Goal: Task Accomplishment & Management: Complete application form

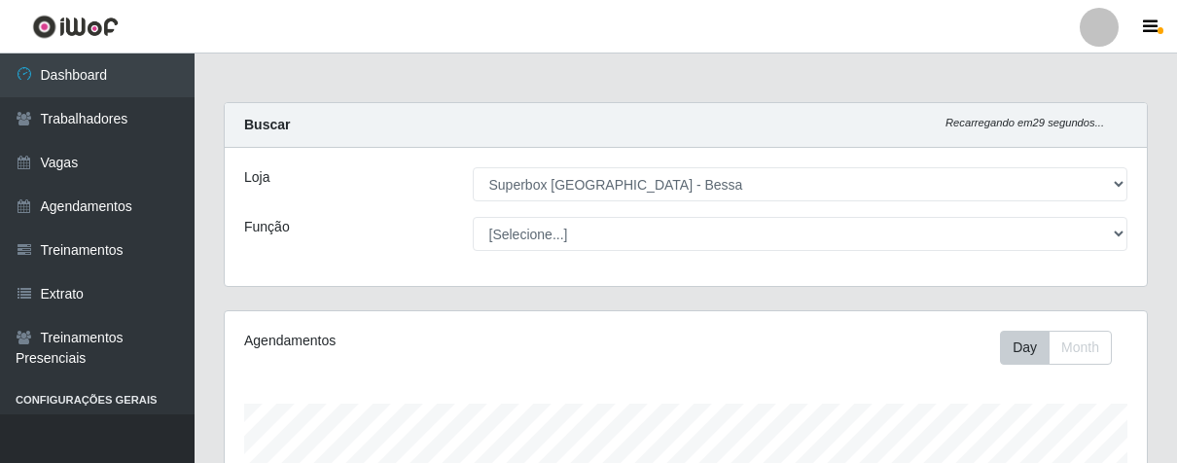
select select "206"
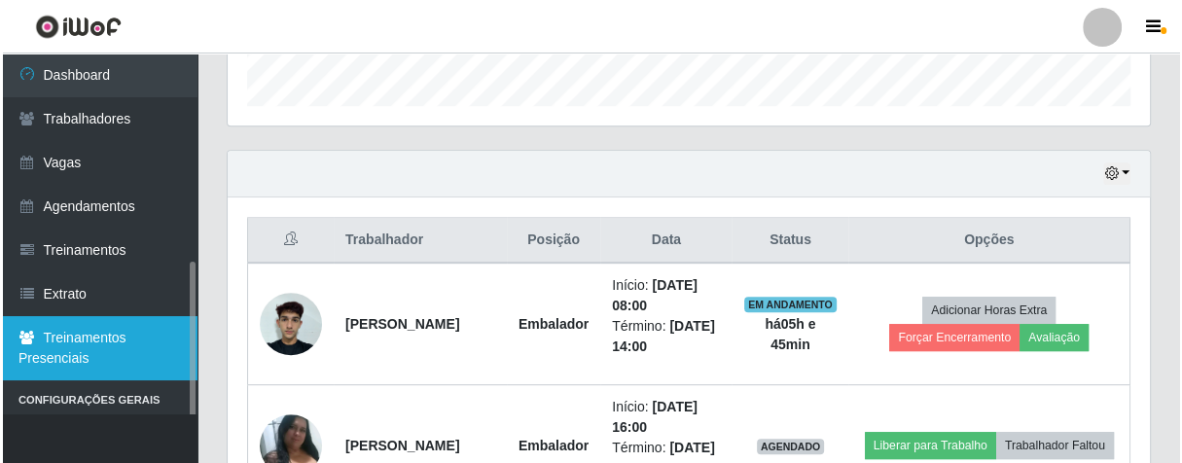
scroll to position [121, 0]
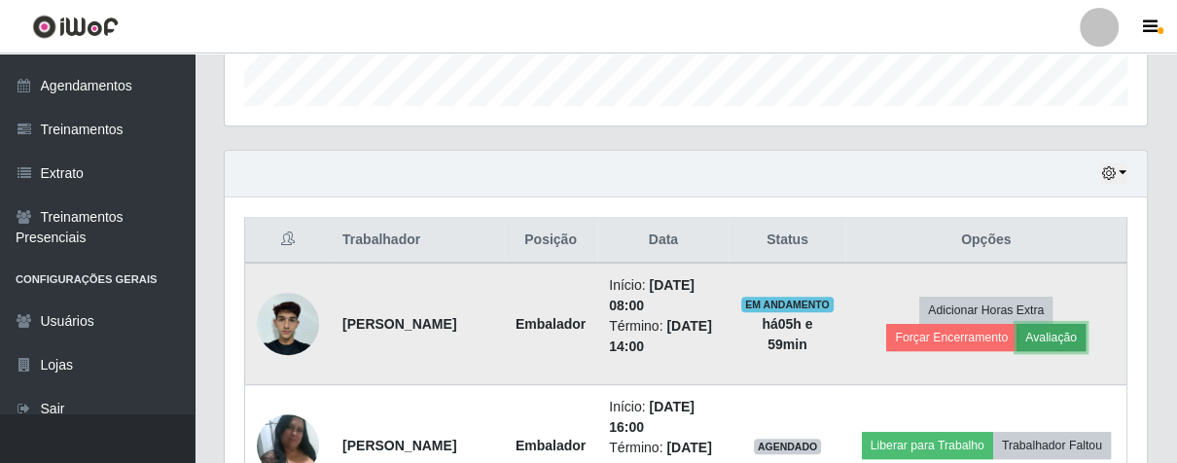
click at [1059, 334] on button "Avaliação" at bounding box center [1051, 337] width 69 height 27
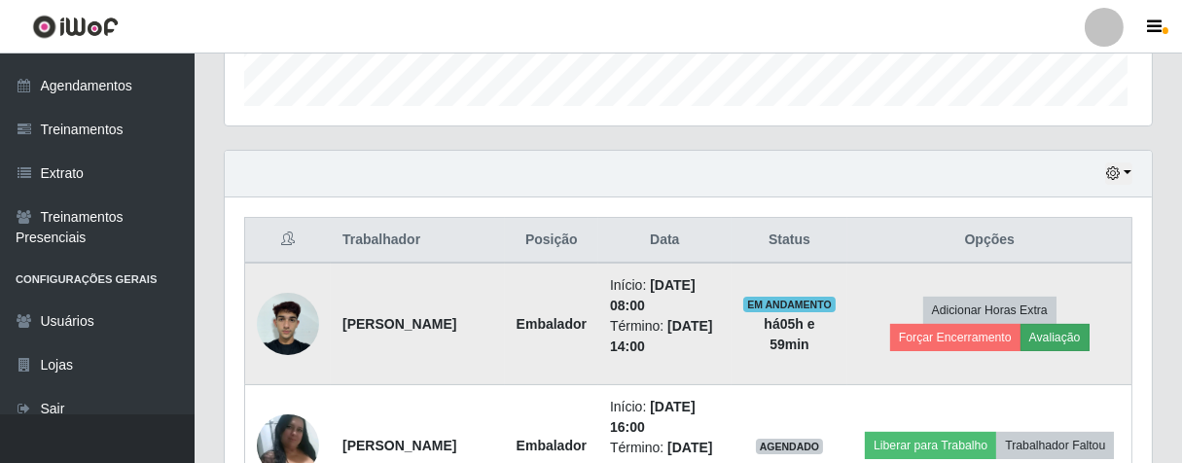
scroll to position [403, 911]
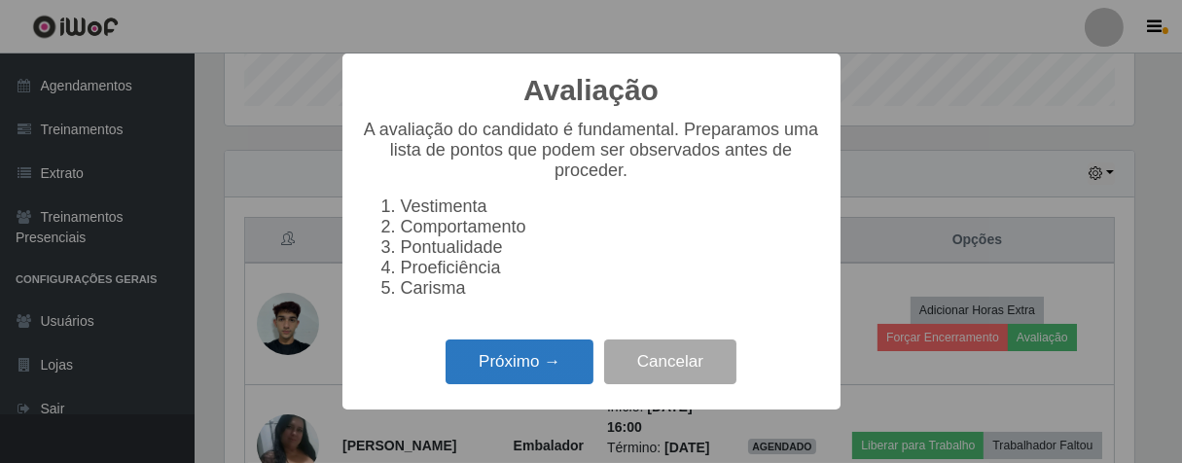
click at [558, 364] on button "Próximo →" at bounding box center [520, 363] width 148 height 46
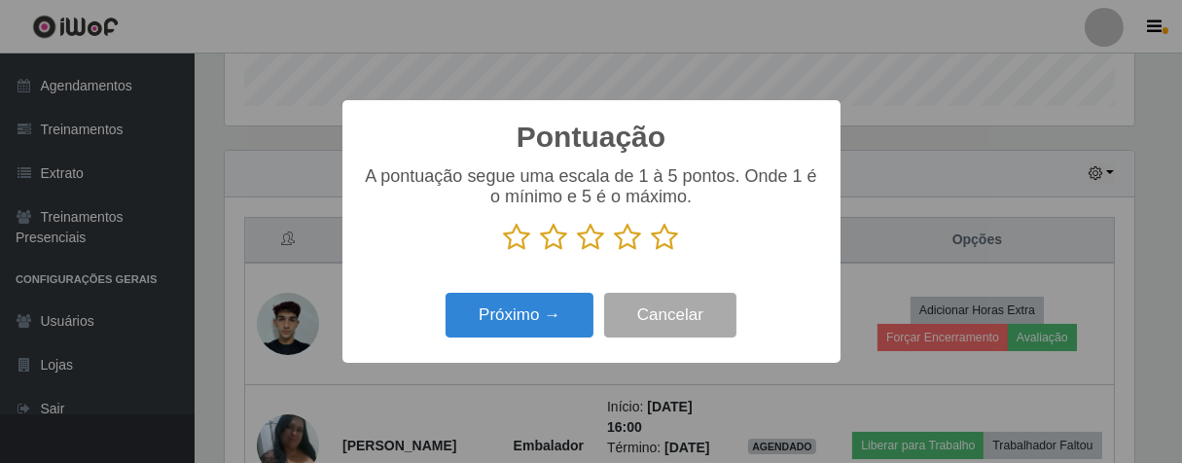
scroll to position [972670, 972164]
click at [631, 250] on icon at bounding box center [628, 237] width 27 height 29
click at [615, 252] on input "radio" at bounding box center [615, 252] width 0 height 0
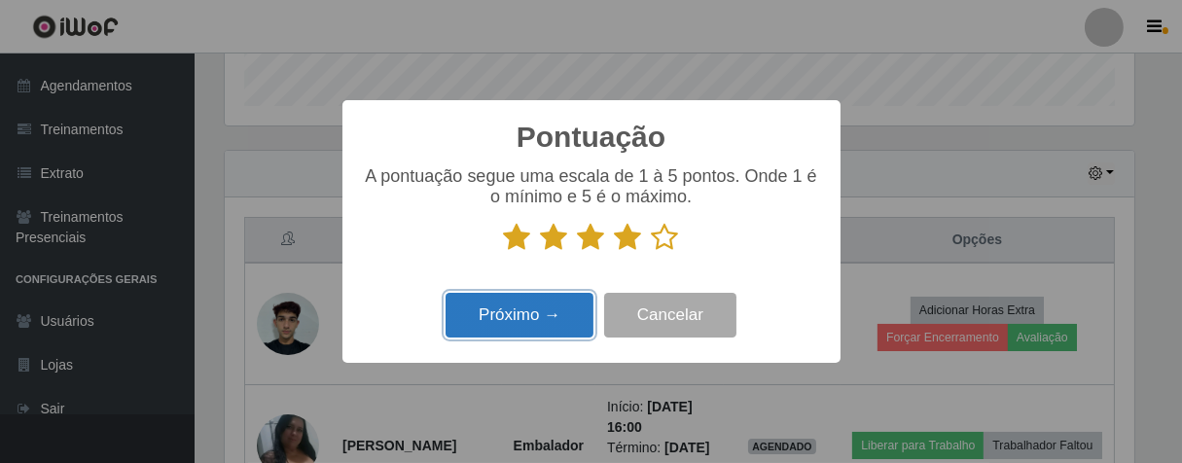
click at [562, 318] on button "Próximo →" at bounding box center [520, 316] width 148 height 46
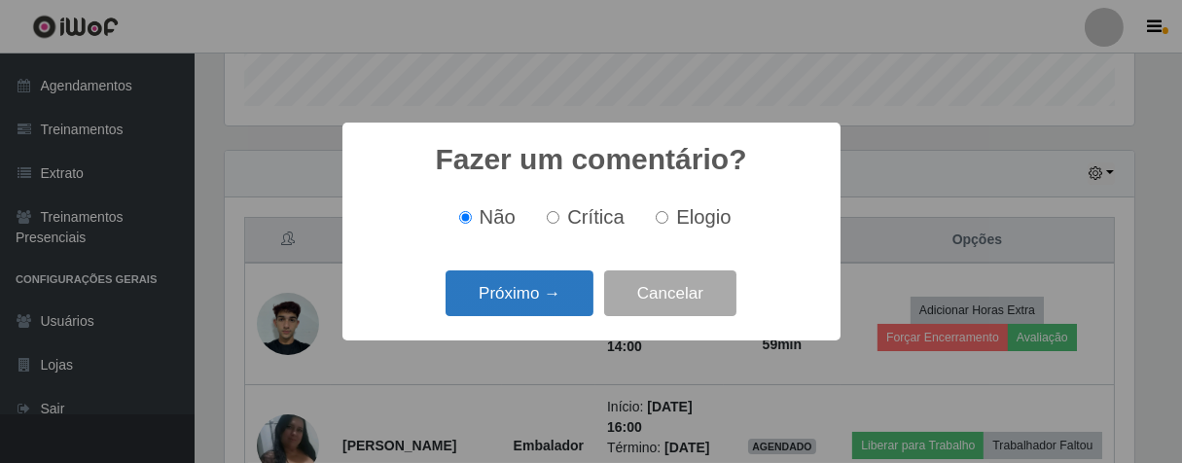
click at [566, 308] on button "Próximo →" at bounding box center [520, 294] width 148 height 46
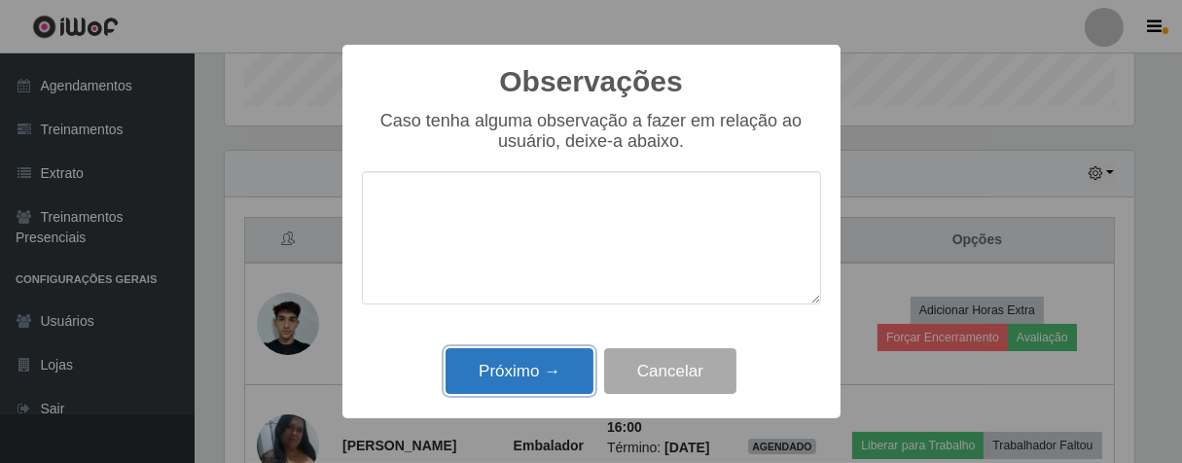
click at [540, 379] on button "Próximo →" at bounding box center [520, 371] width 148 height 46
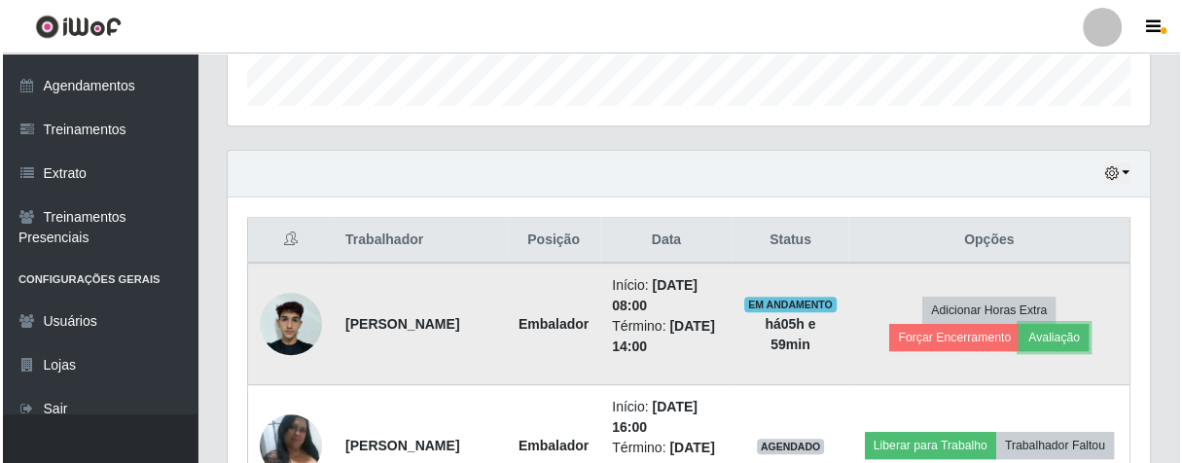
scroll to position [403, 922]
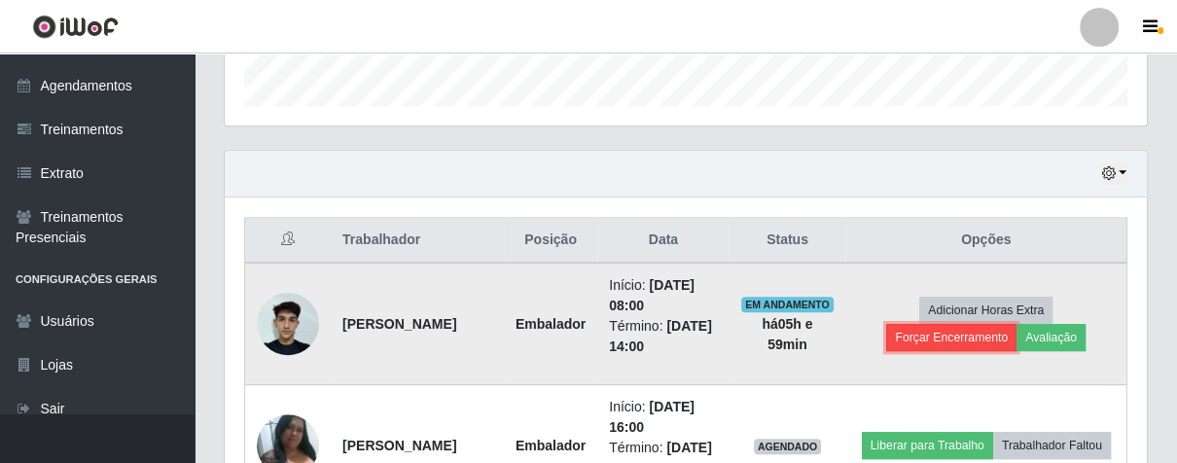
click at [951, 334] on button "Forçar Encerramento" at bounding box center [951, 337] width 130 height 27
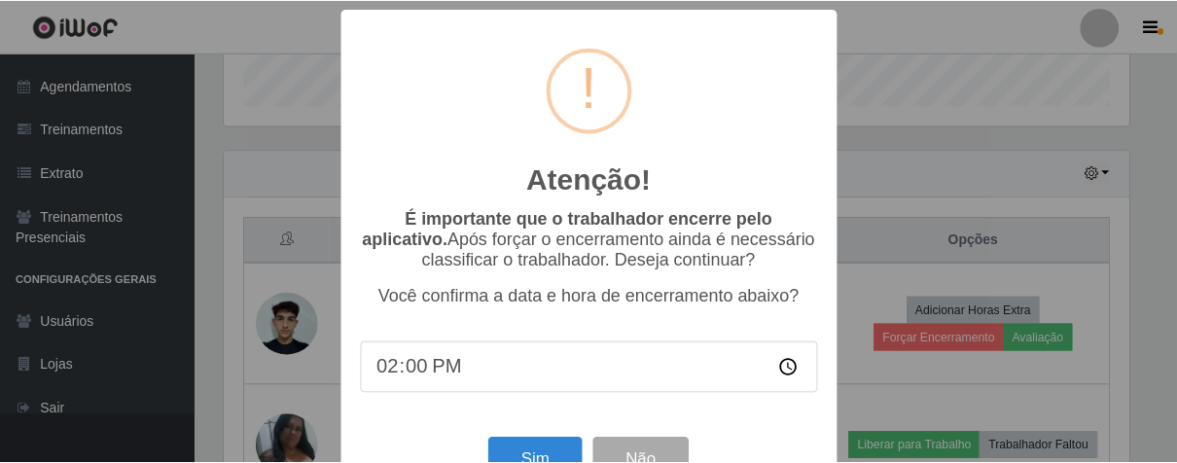
scroll to position [67, 0]
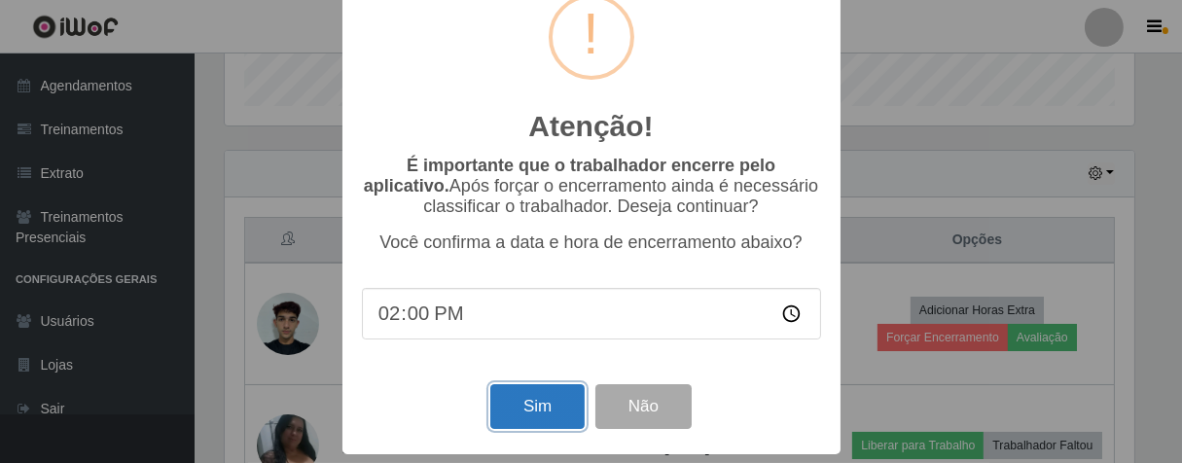
click at [528, 401] on button "Sim" at bounding box center [537, 407] width 94 height 46
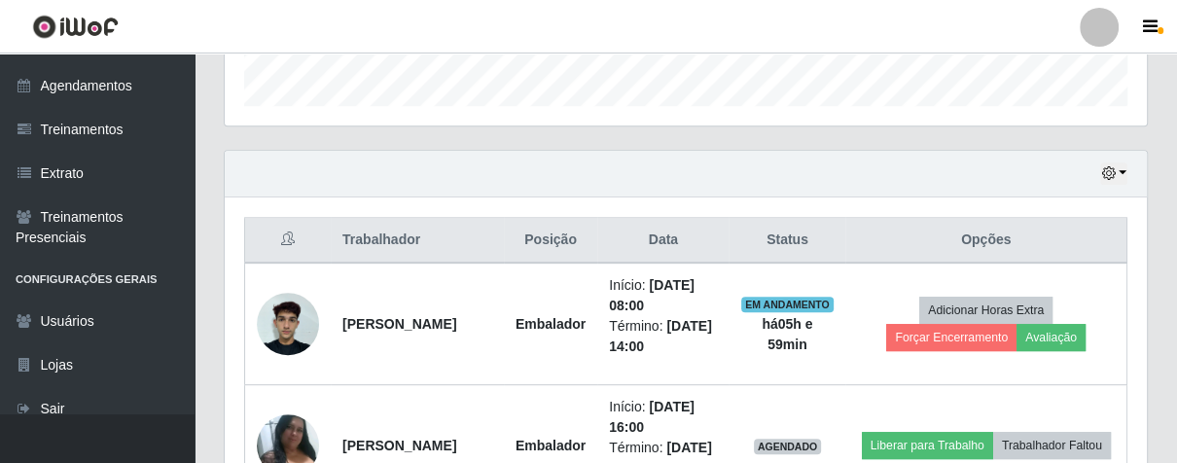
scroll to position [403, 911]
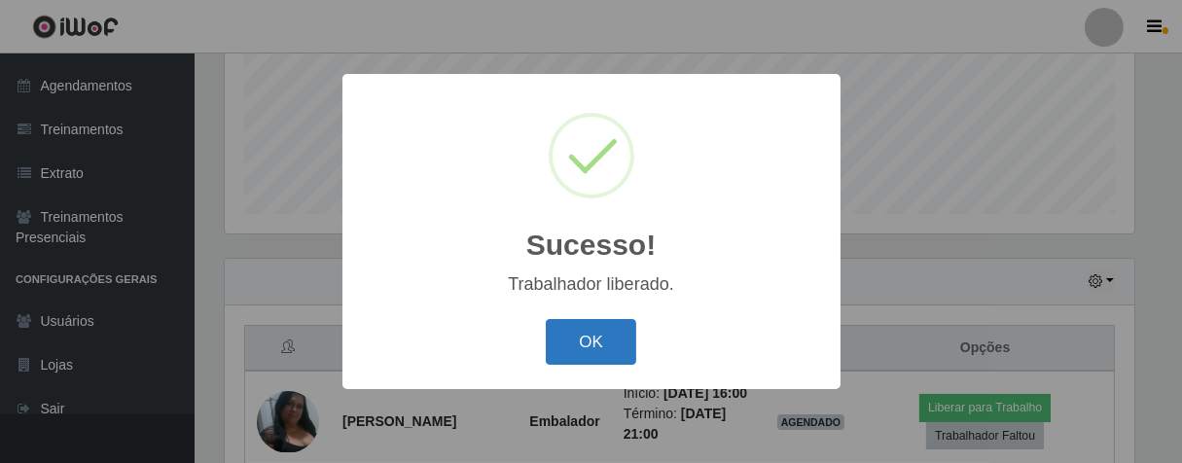
click at [594, 351] on button "OK" at bounding box center [591, 342] width 90 height 46
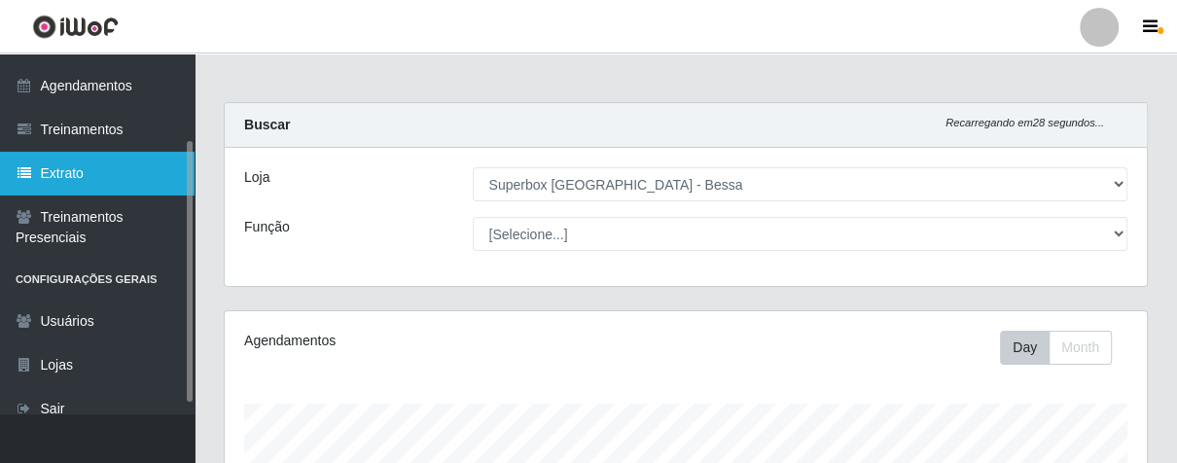
scroll to position [0, 0]
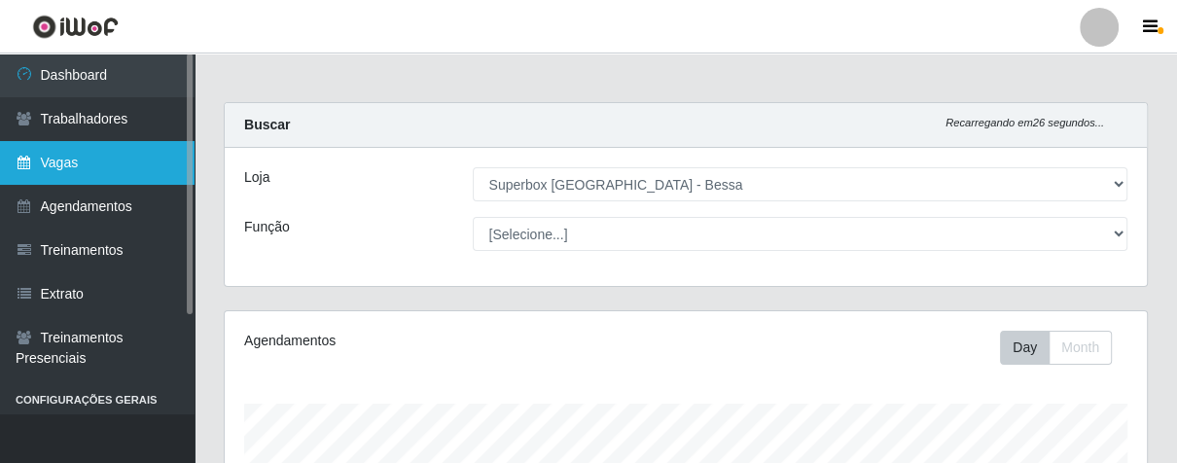
click at [85, 154] on link "Vagas" at bounding box center [97, 163] width 195 height 44
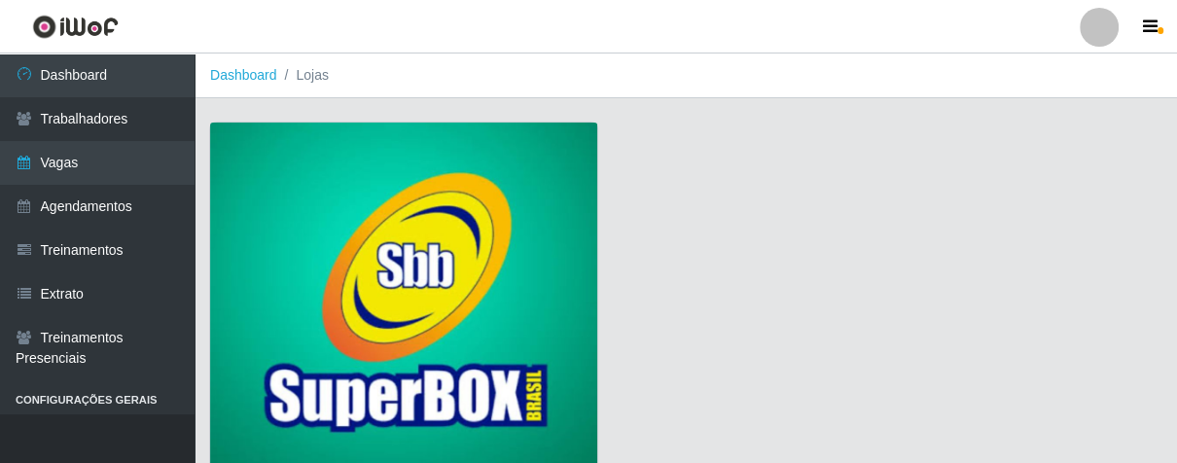
click at [287, 226] on img at bounding box center [403, 299] width 387 height 352
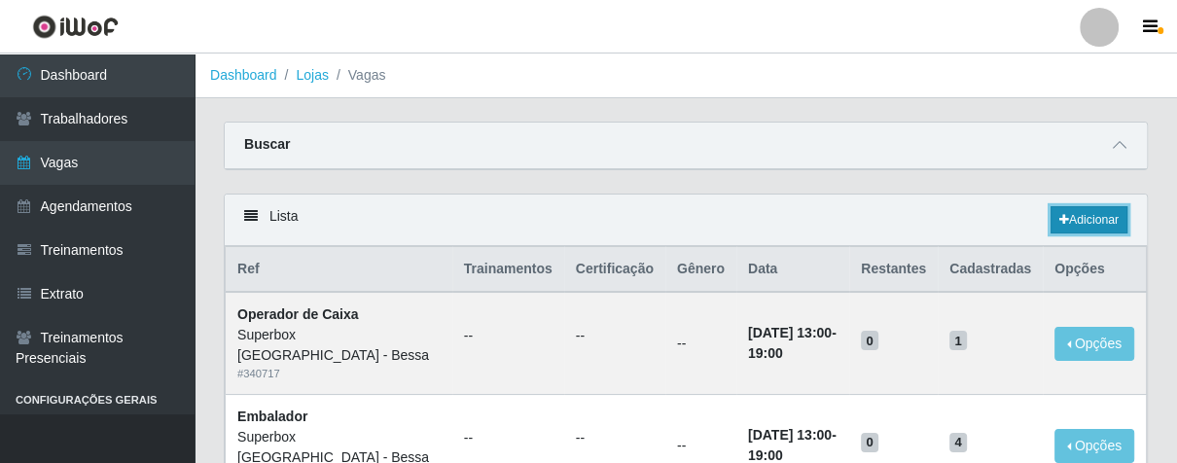
click at [1075, 210] on link "Adicionar" at bounding box center [1089, 219] width 77 height 27
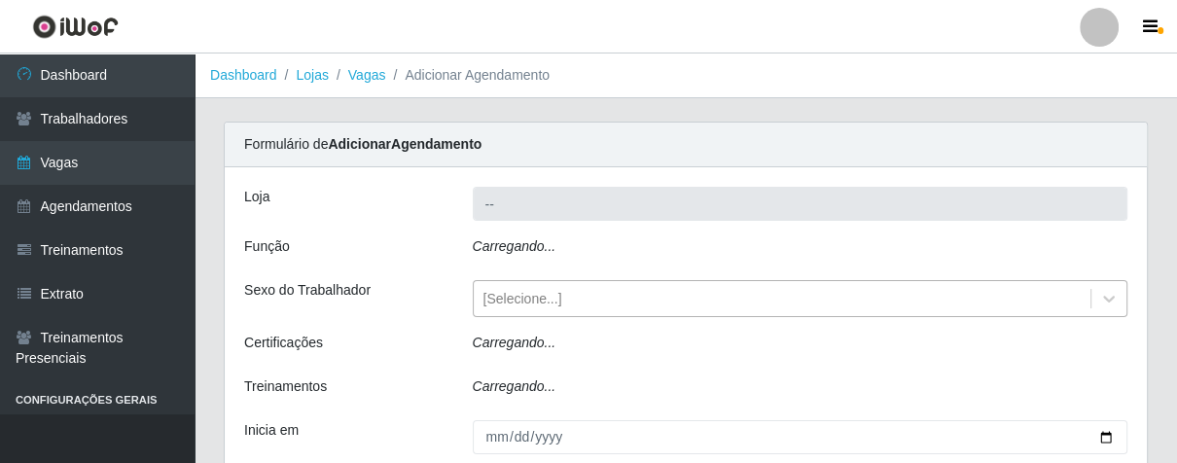
type input "Superbox [GEOGRAPHIC_DATA] - Bessa"
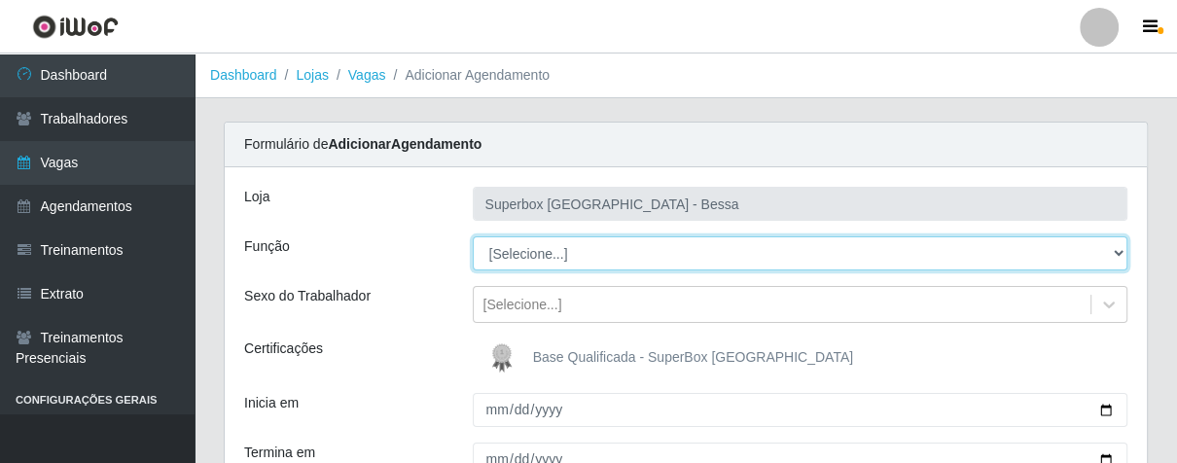
click at [1122, 256] on select "[Selecione...] ASG ASG + ASG ++ Embalador Embalador + Embalador ++ Operador de …" at bounding box center [801, 253] width 656 height 34
select select "1"
click at [473, 236] on select "[Selecione...] ASG ASG + ASG ++ Embalador Embalador + Embalador ++ Operador de …" at bounding box center [801, 253] width 656 height 34
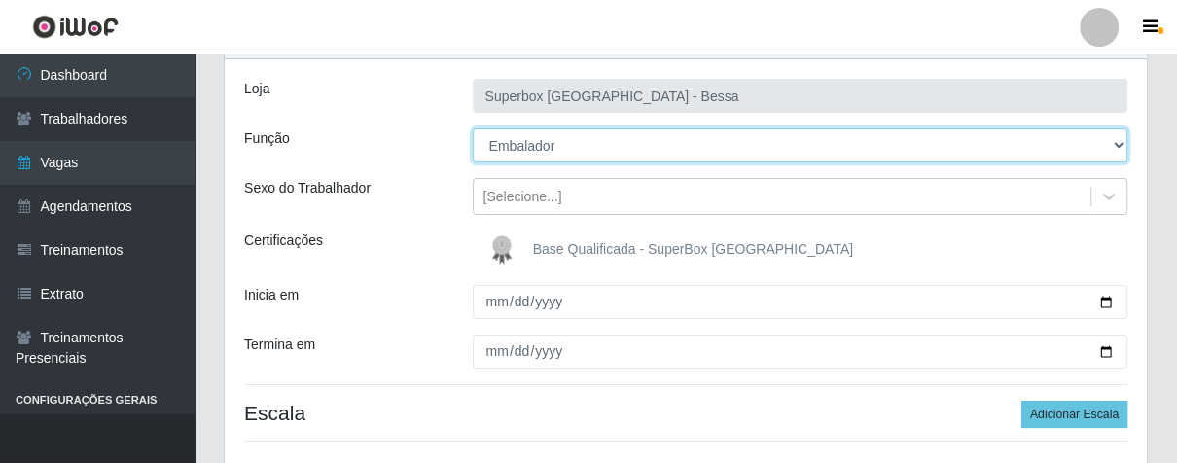
scroll to position [216, 0]
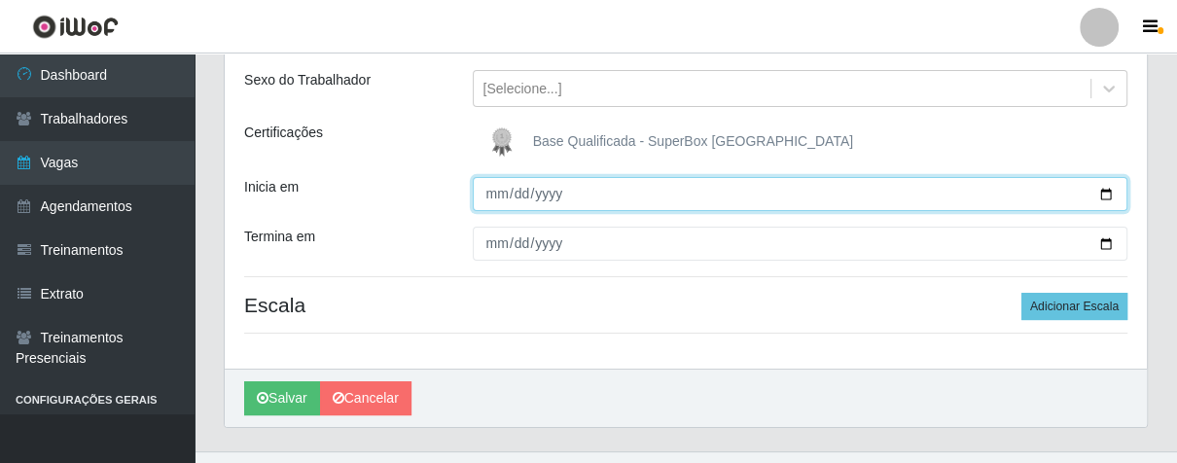
click at [490, 194] on input "Inicia em" at bounding box center [801, 194] width 656 height 34
type input "[DATE]"
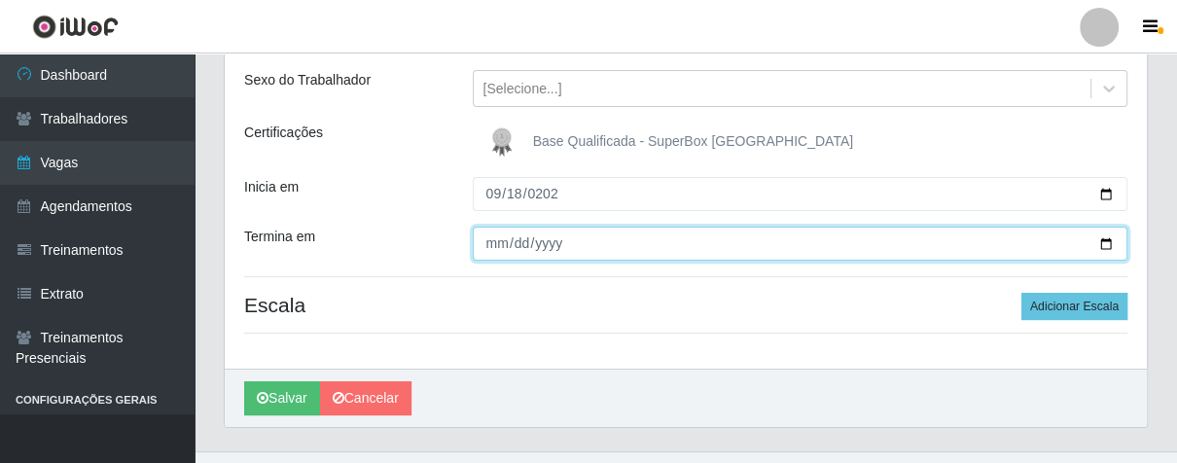
click at [495, 250] on input "Termina em" at bounding box center [801, 244] width 656 height 34
type input "[DATE]"
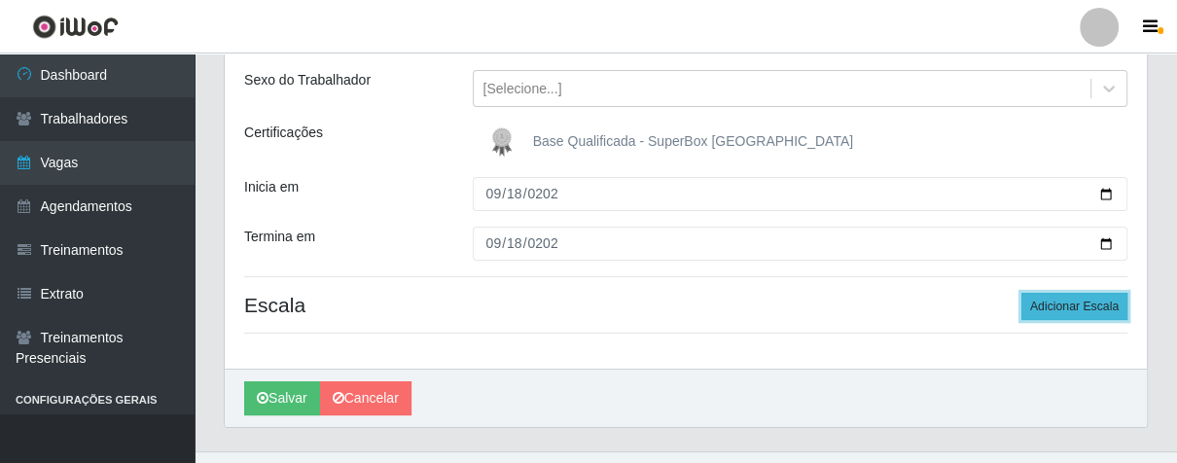
click at [1059, 307] on button "Adicionar Escala" at bounding box center [1075, 306] width 106 height 27
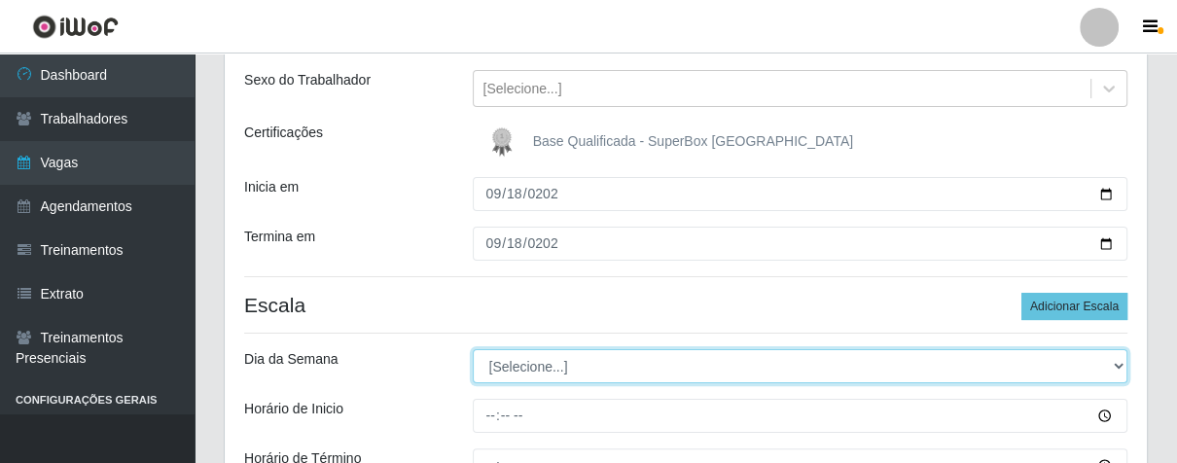
click at [1113, 364] on select "[Selecione...] Segunda Terça Quarta Quinta Sexta Sábado Domingo" at bounding box center [801, 366] width 656 height 34
select select "4"
click at [473, 349] on select "[Selecione...] Segunda Terça Quarta Quinta Sexta Sábado Domingo" at bounding box center [801, 366] width 656 height 34
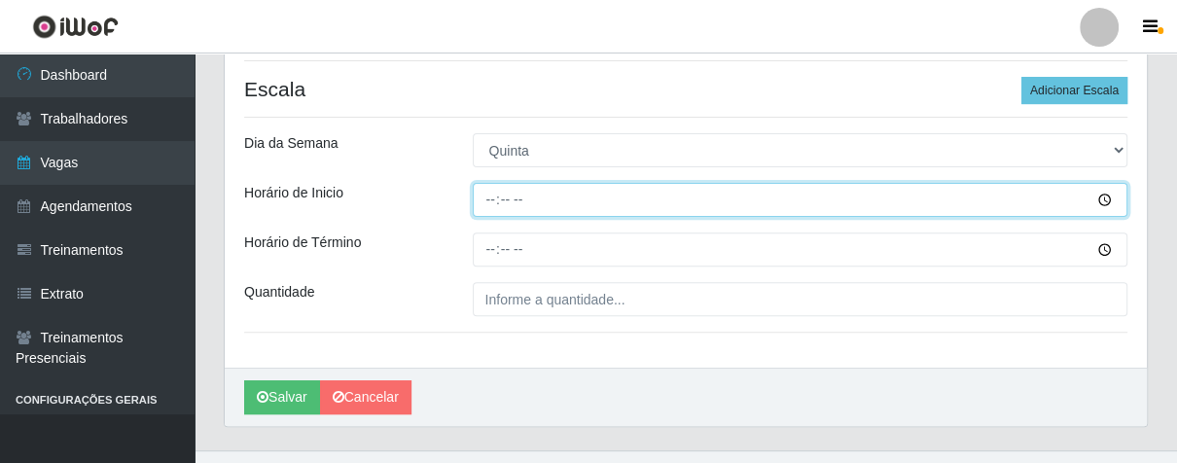
click at [488, 198] on input "Horário de Inicio" at bounding box center [801, 200] width 656 height 34
type input "16:00"
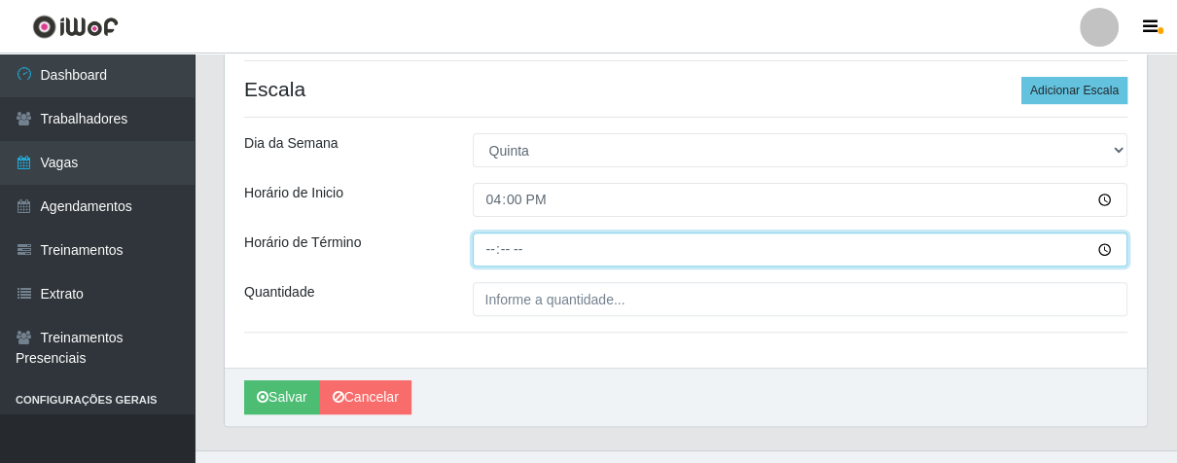
click at [488, 251] on input "Horário de Término" at bounding box center [801, 250] width 656 height 34
type input "21:00"
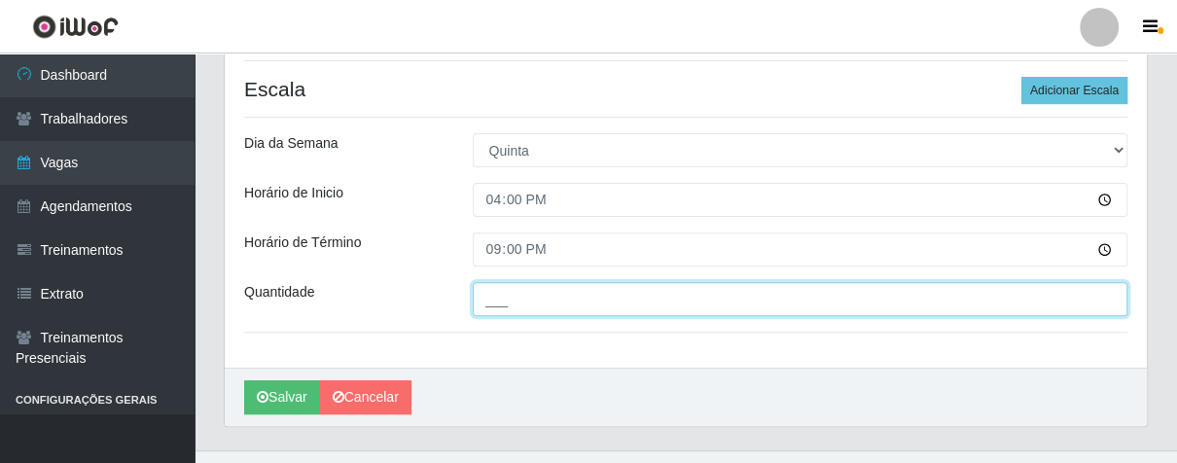
click at [529, 296] on input "___" at bounding box center [801, 299] width 656 height 34
type input "03_"
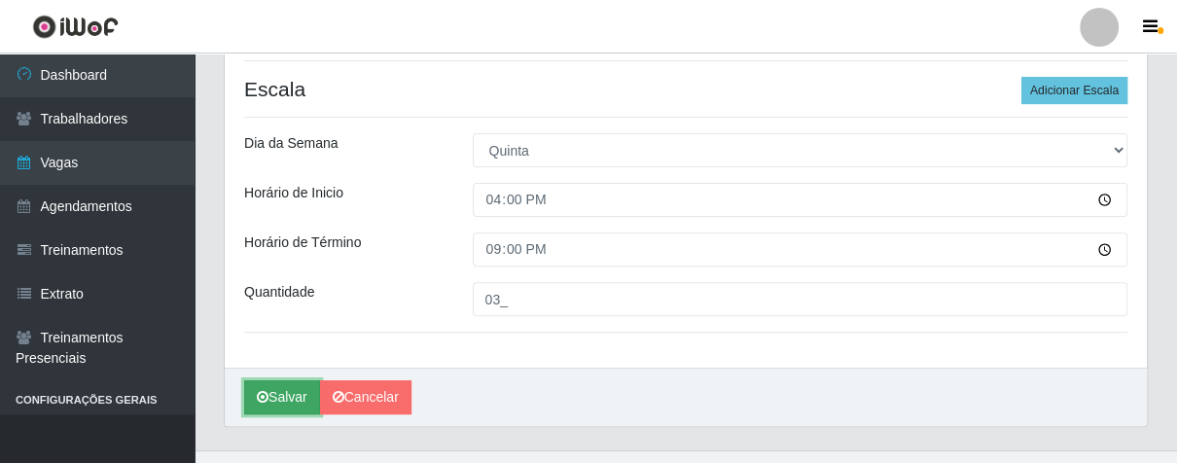
click at [293, 394] on button "Salvar" at bounding box center [282, 397] width 76 height 34
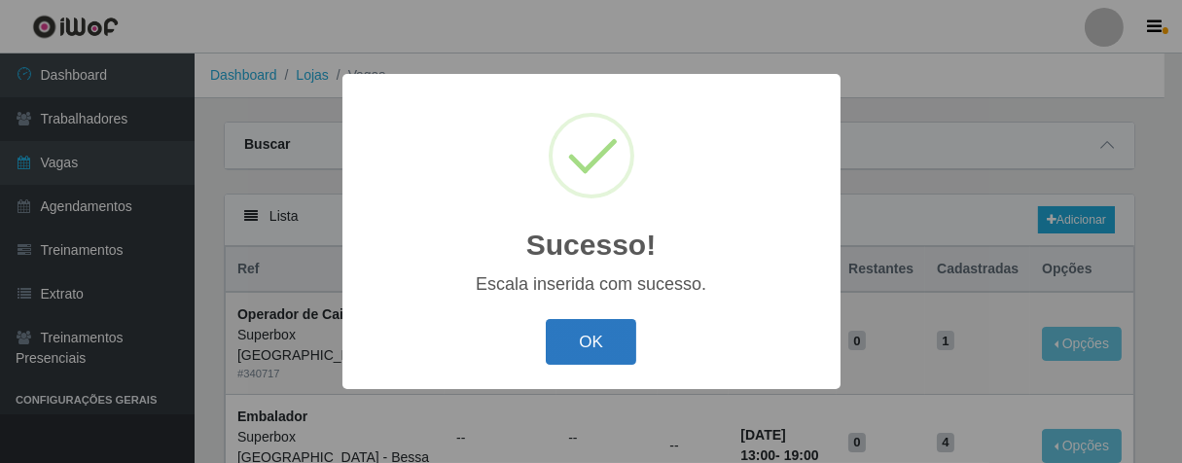
click at [633, 344] on button "OK" at bounding box center [591, 342] width 90 height 46
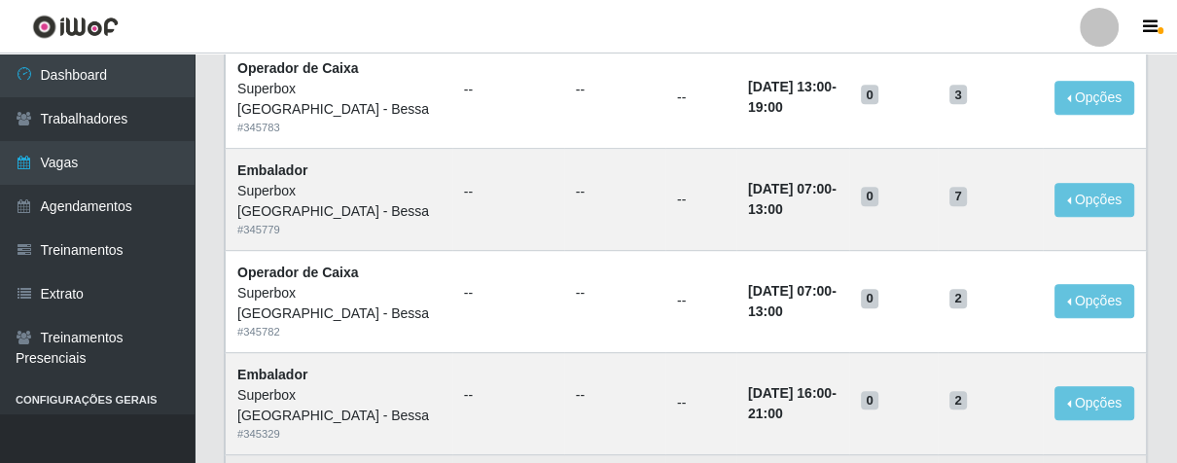
scroll to position [648, 0]
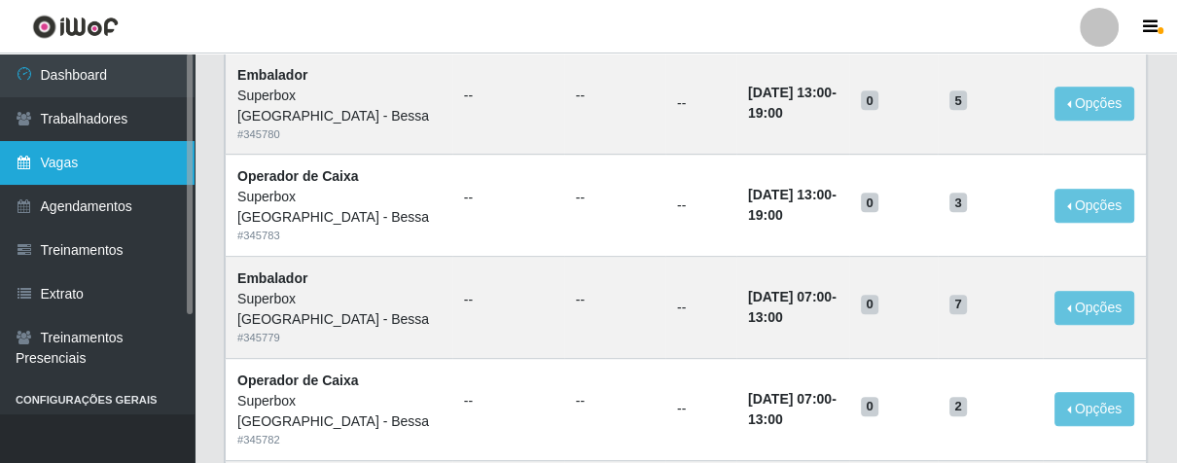
click at [77, 163] on link "Vagas" at bounding box center [97, 163] width 195 height 44
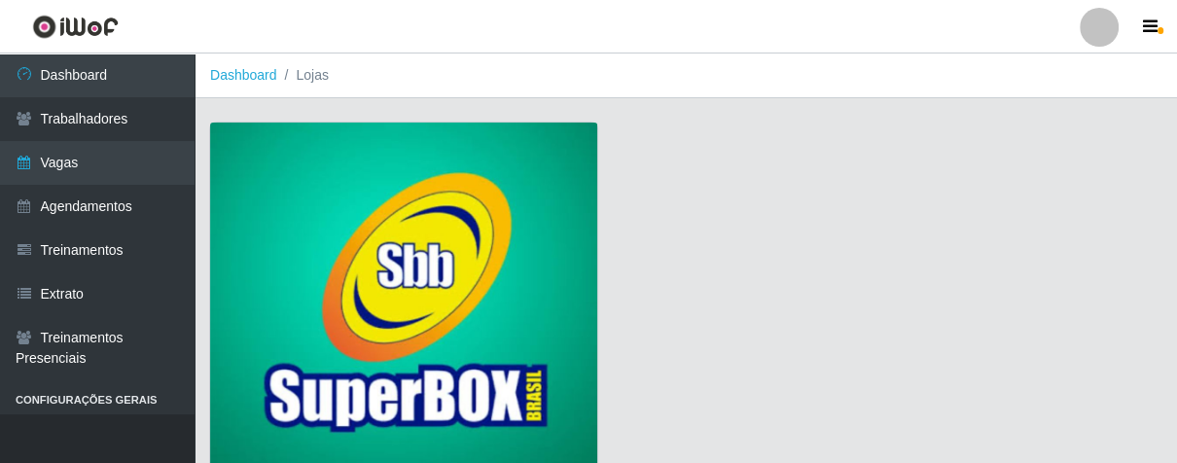
click at [280, 208] on img at bounding box center [403, 299] width 387 height 352
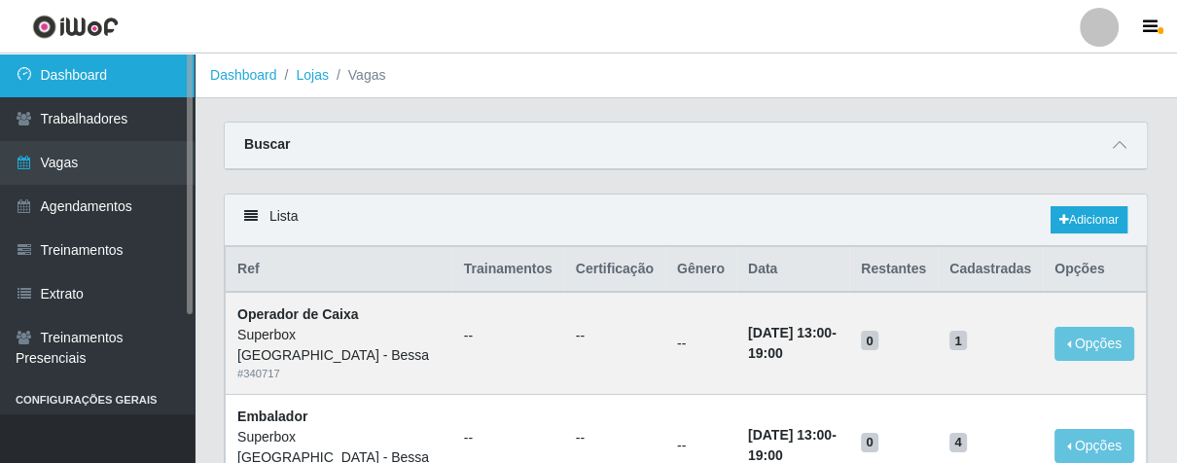
click at [31, 77] on icon at bounding box center [25, 74] width 18 height 14
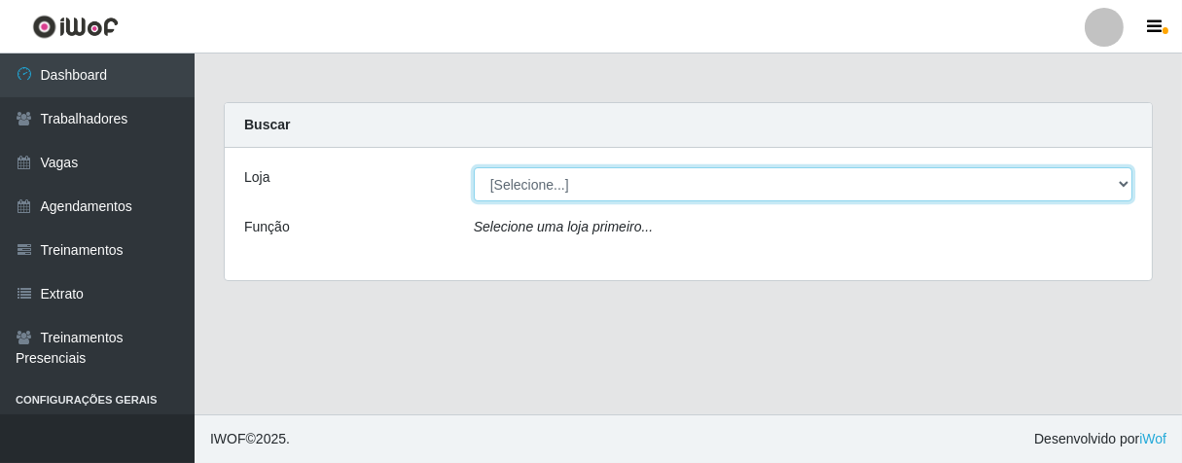
click at [1118, 185] on select "[Selecione...] Superbox [GEOGRAPHIC_DATA] - Bessa" at bounding box center [803, 184] width 659 height 34
select select "206"
click at [474, 167] on select "[Selecione...] Superbox [GEOGRAPHIC_DATA] - Bessa" at bounding box center [803, 184] width 659 height 34
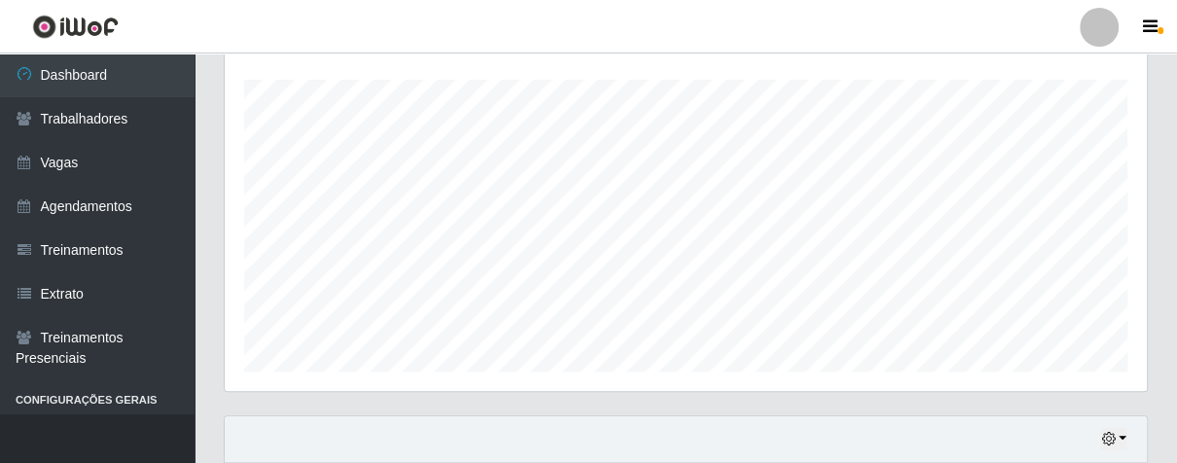
scroll to position [648, 0]
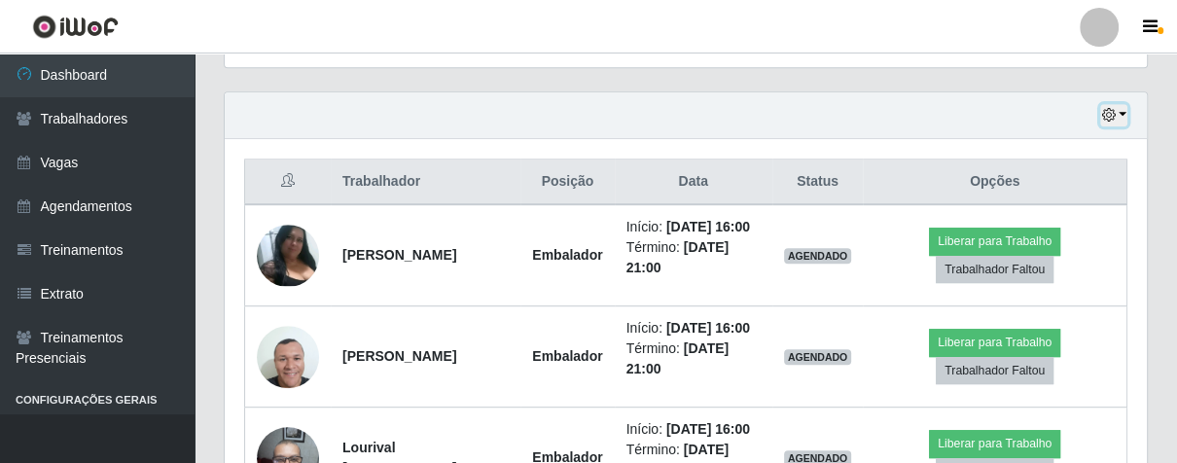
click at [1114, 111] on icon "button" at bounding box center [1109, 115] width 14 height 14
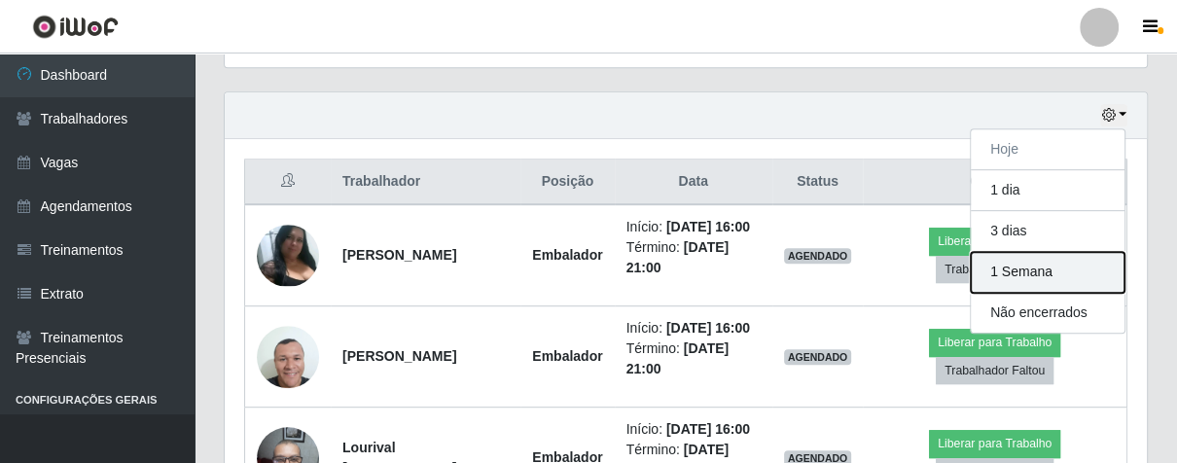
click at [1028, 273] on button "1 Semana" at bounding box center [1048, 272] width 154 height 41
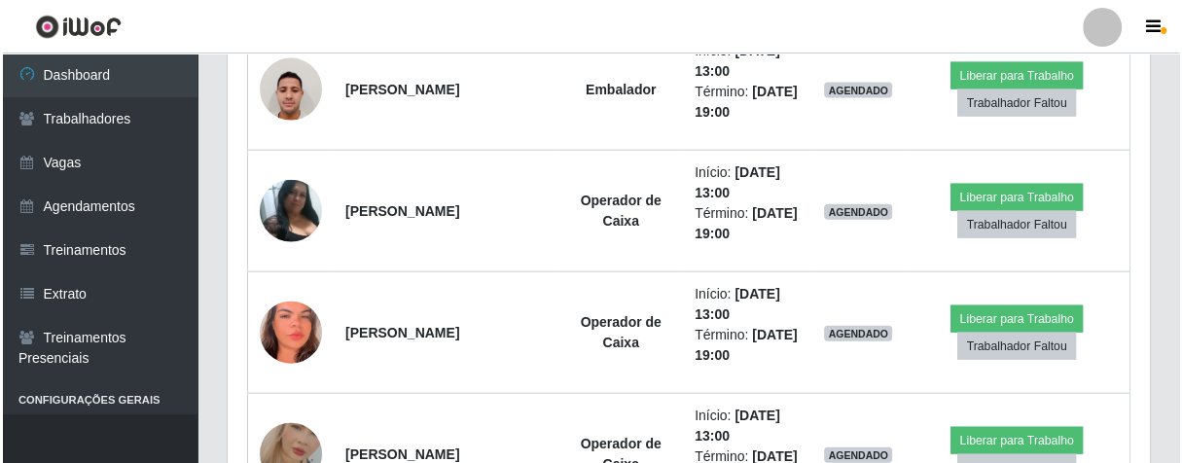
scroll to position [3243, 0]
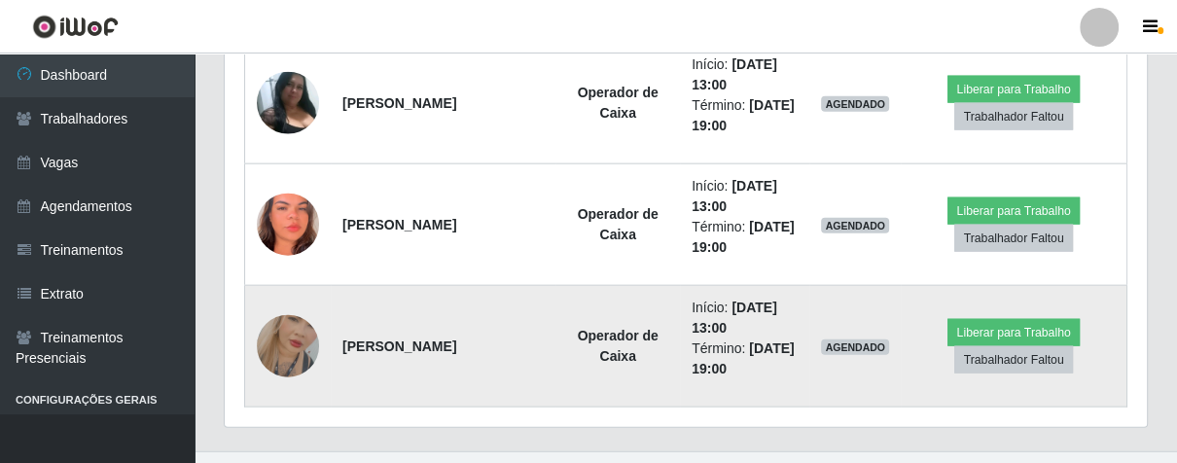
click at [268, 336] on img at bounding box center [288, 346] width 62 height 111
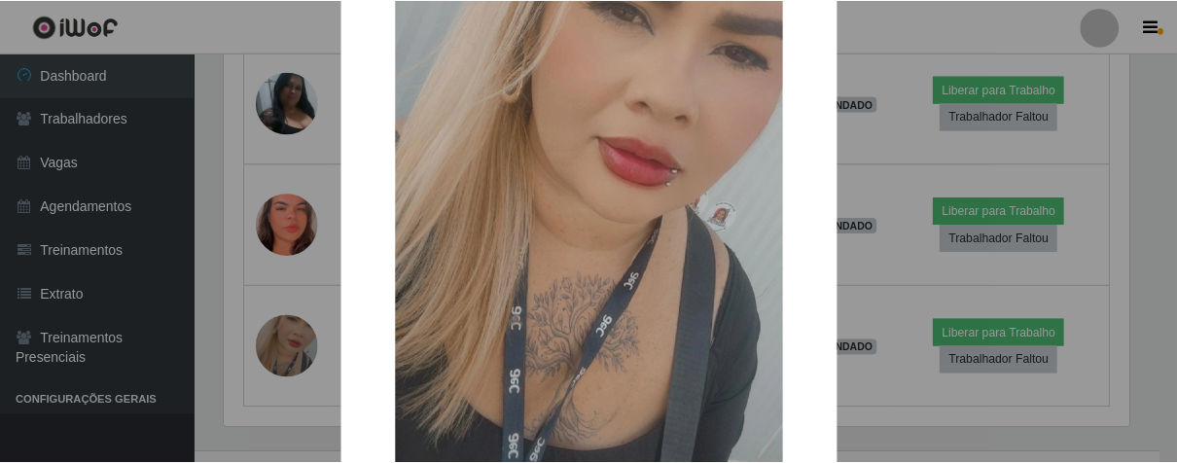
scroll to position [399, 0]
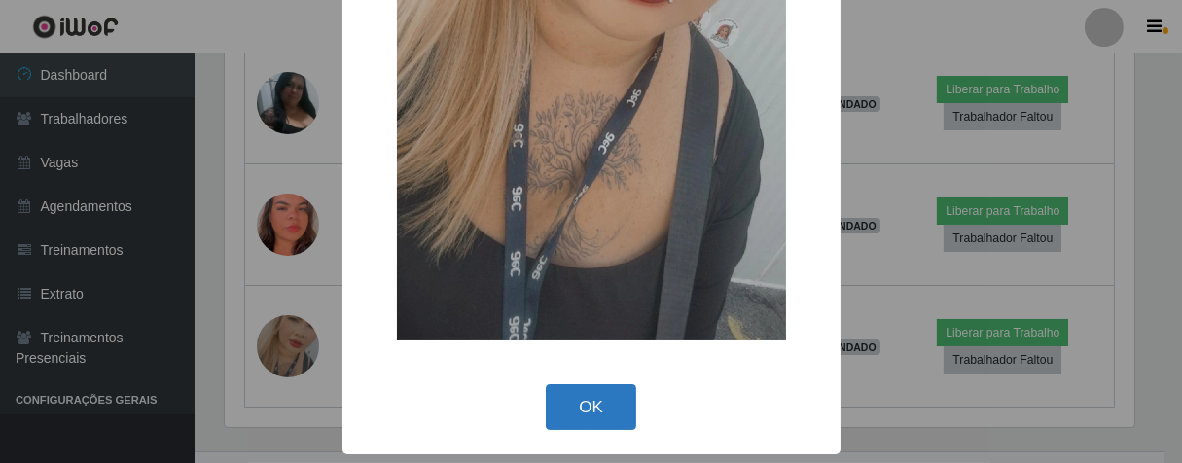
click at [570, 396] on button "OK" at bounding box center [591, 407] width 90 height 46
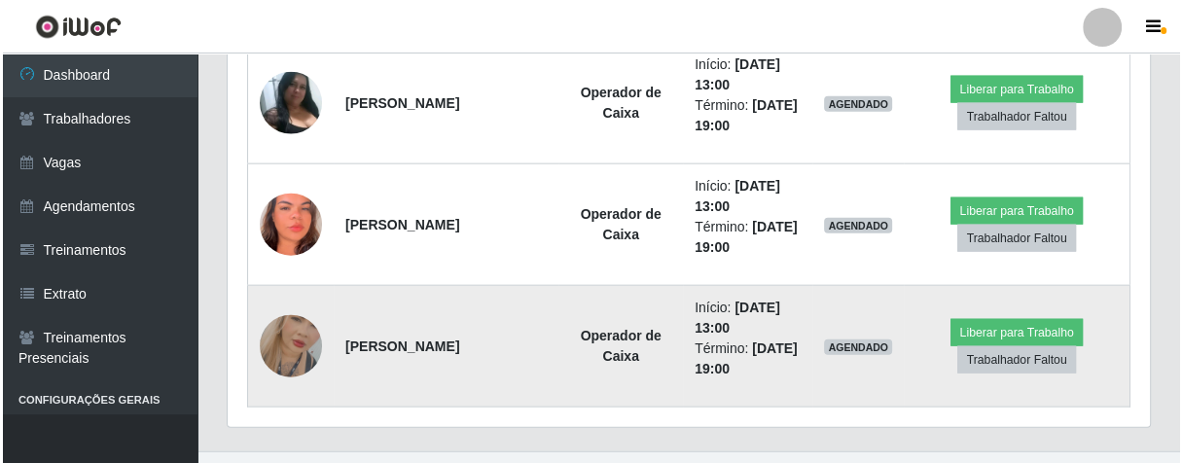
scroll to position [403, 922]
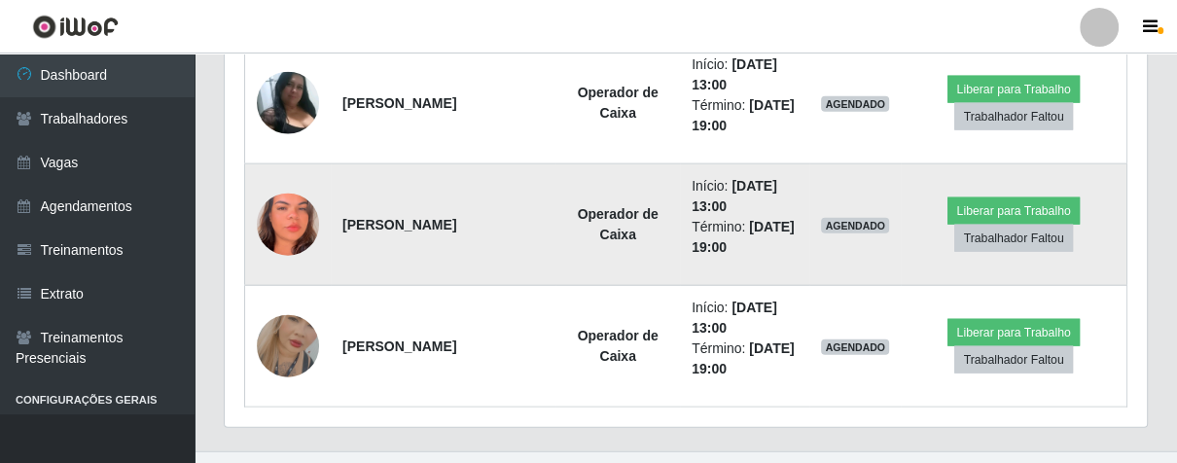
click at [279, 224] on img at bounding box center [288, 225] width 62 height 135
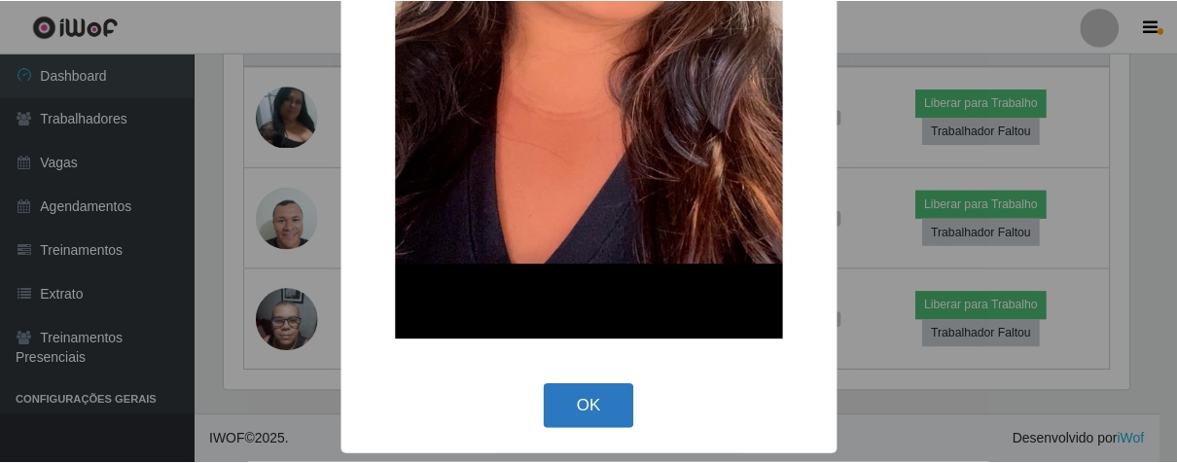
scroll to position [846, 0]
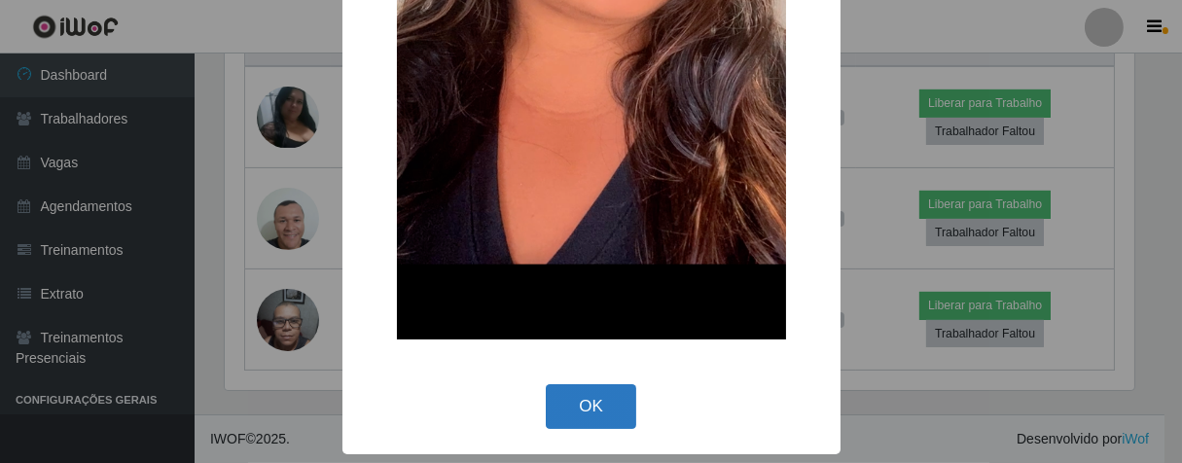
click at [595, 408] on button "OK" at bounding box center [591, 407] width 90 height 46
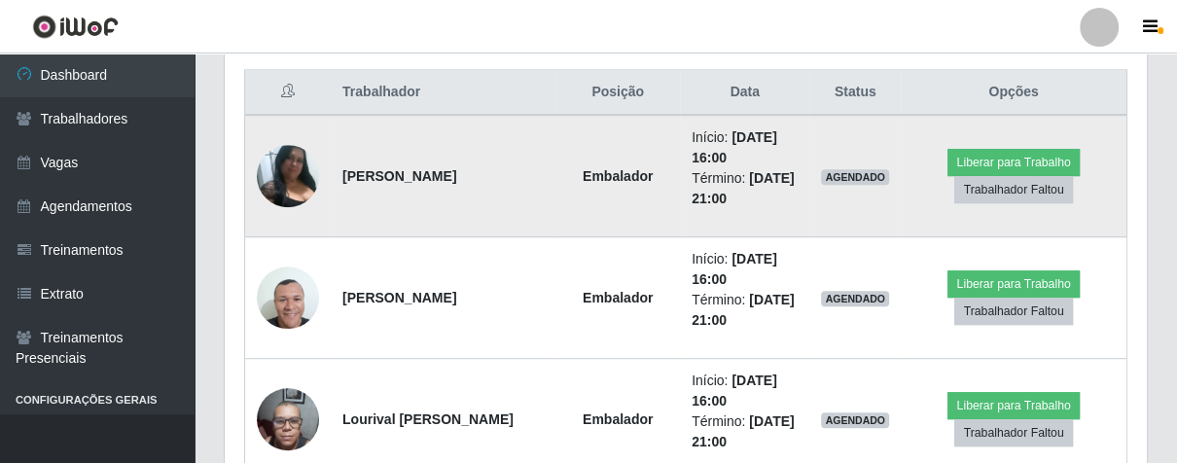
scroll to position [954, 0]
